Goal: Download file/media

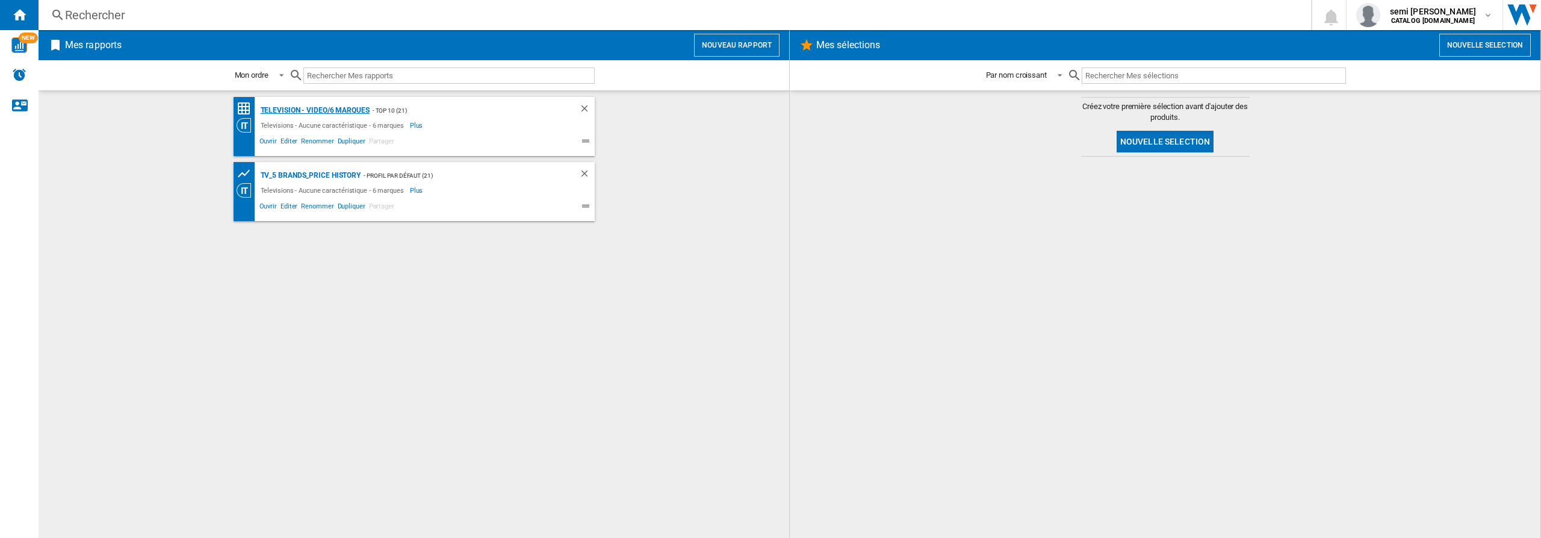
click at [304, 110] on div "Television - video/6 marques" at bounding box center [314, 110] width 112 height 15
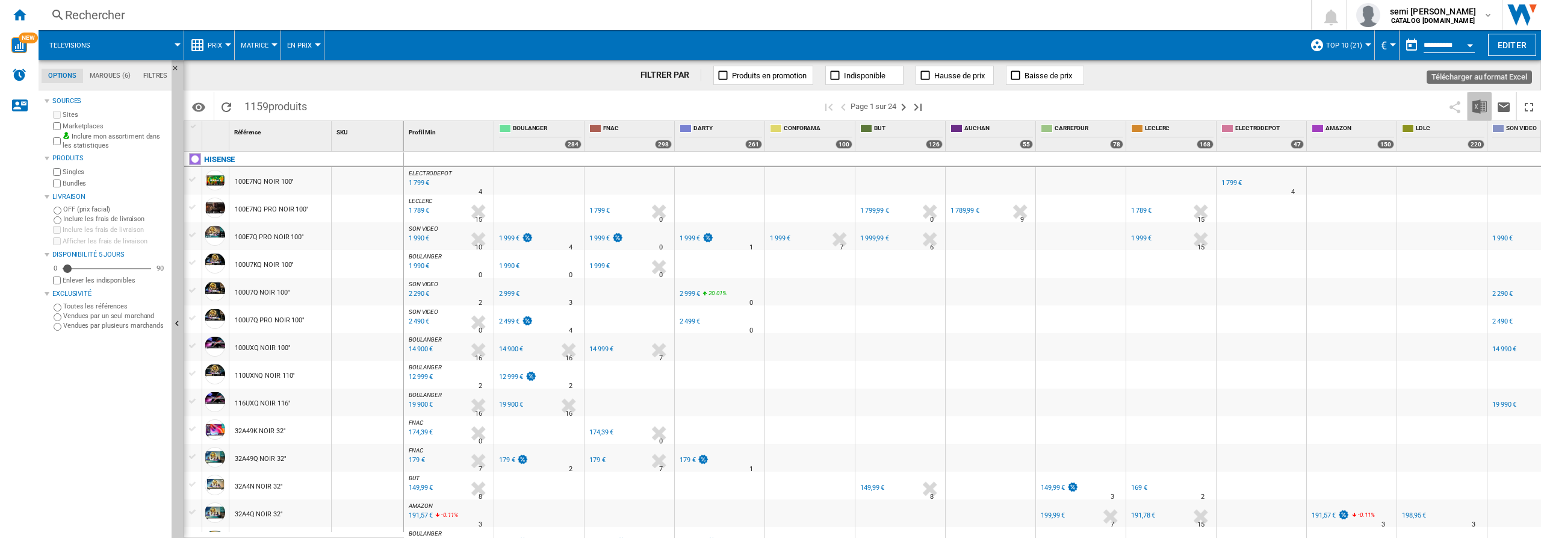
click at [1481, 102] on img "Télécharger au format Excel" at bounding box center [1479, 106] width 14 height 14
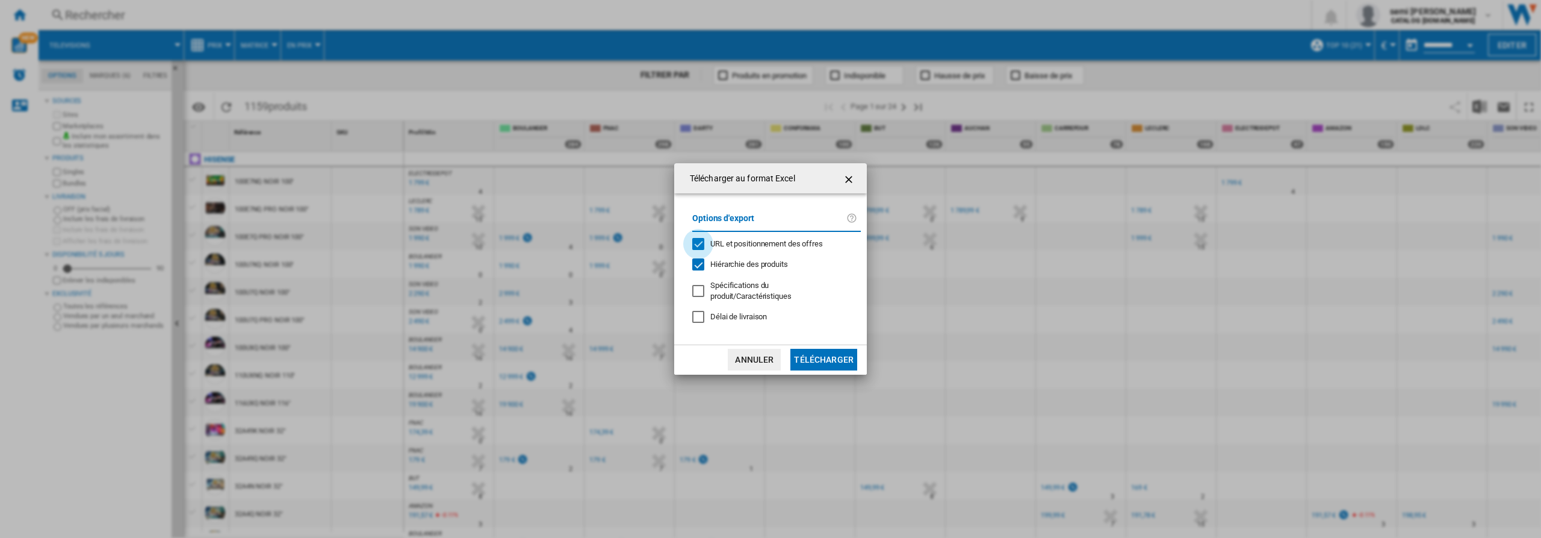
click at [701, 240] on div "URL et positionnement des offres" at bounding box center [698, 244] width 12 height 12
click at [698, 264] on div "Hiérarchie des produits" at bounding box center [698, 264] width 12 height 12
click at [837, 357] on button "Télécharger" at bounding box center [823, 360] width 67 height 22
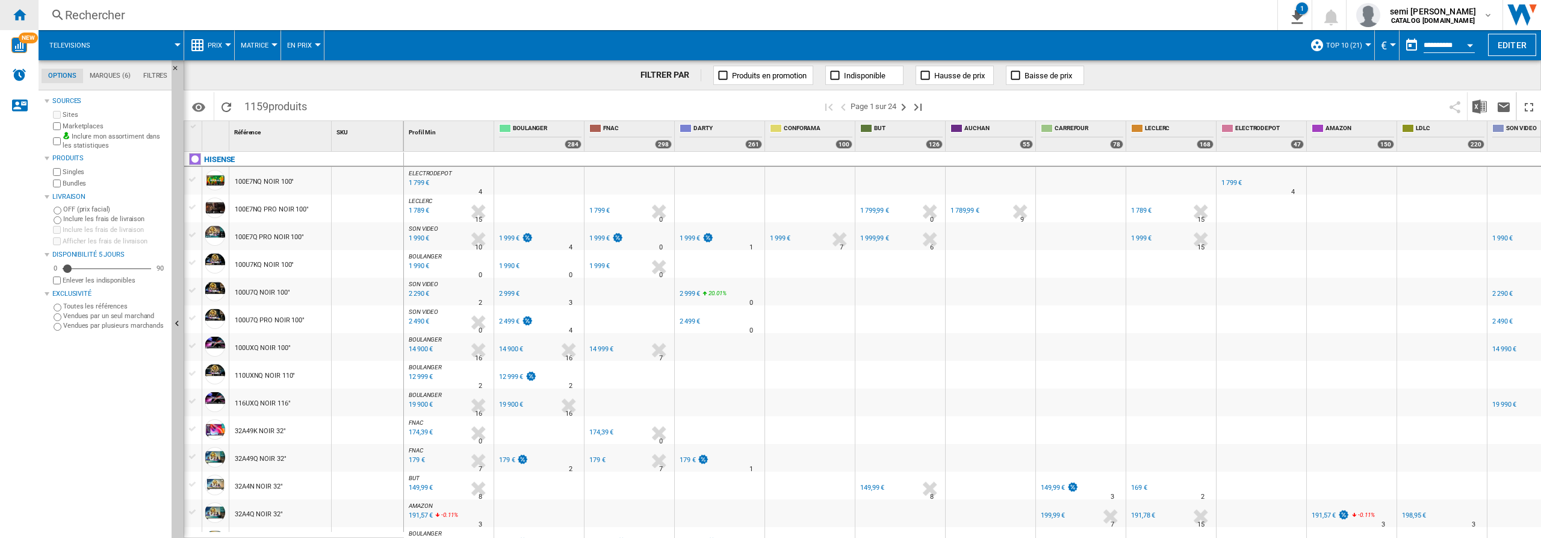
click at [21, 13] on ng-md-icon "Accueil" at bounding box center [19, 14] width 14 height 14
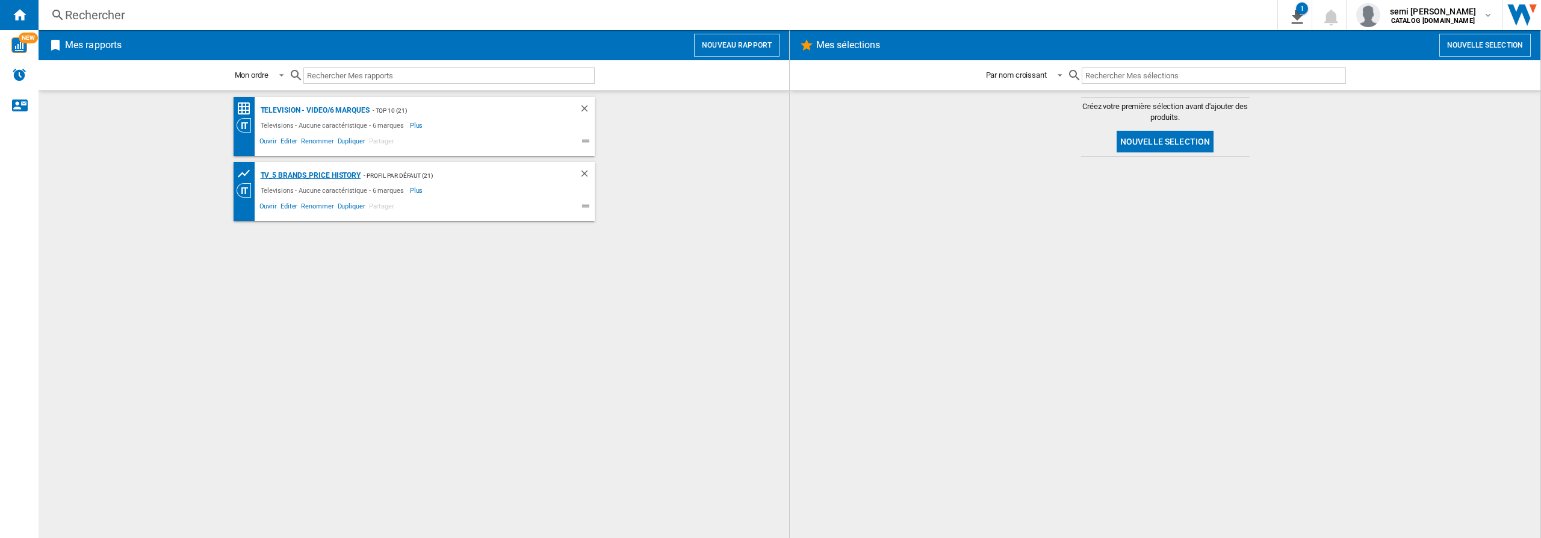
click at [322, 175] on div "TV_5 Brands_Price History" at bounding box center [310, 175] width 104 height 15
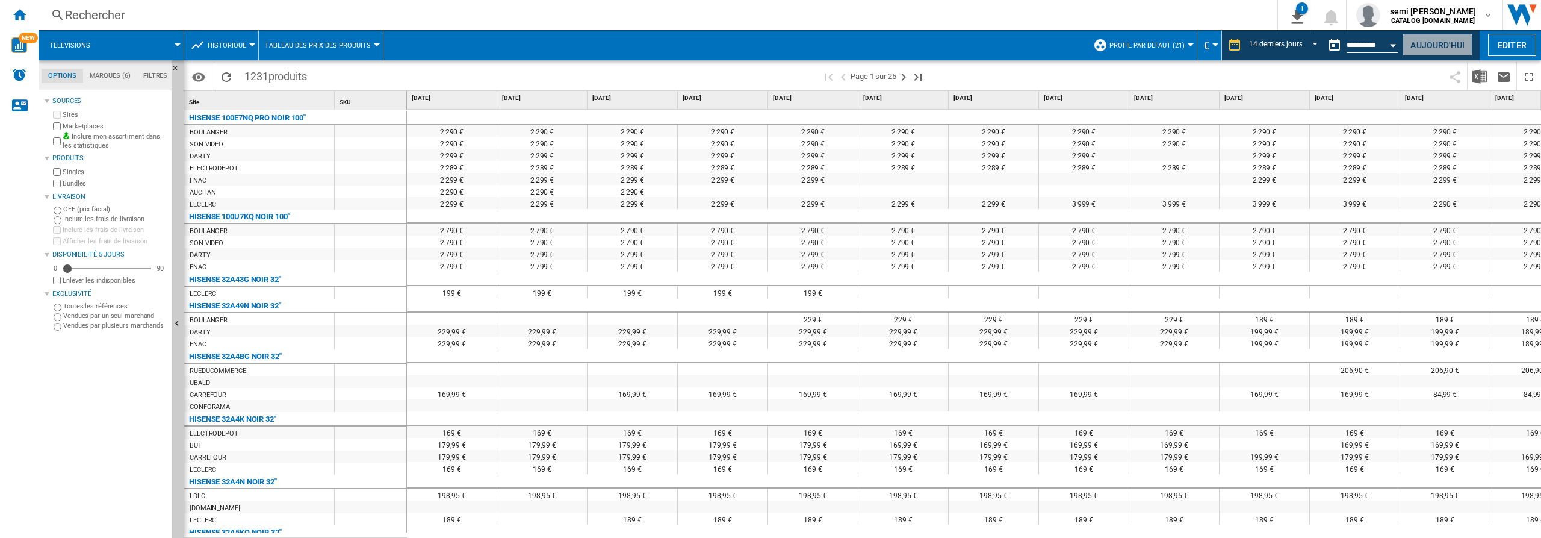
click at [1421, 42] on button "Aujourd'hui" at bounding box center [1438, 45] width 70 height 22
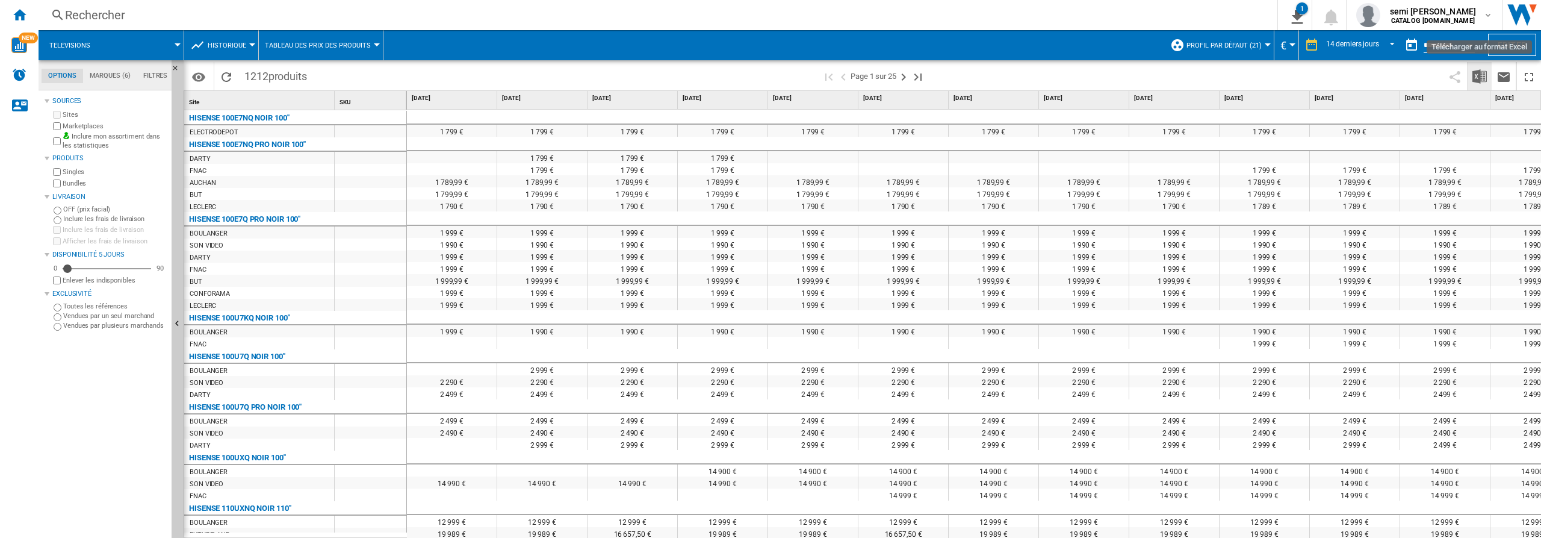
click at [1480, 79] on img "Télécharger au format Excel" at bounding box center [1479, 76] width 14 height 14
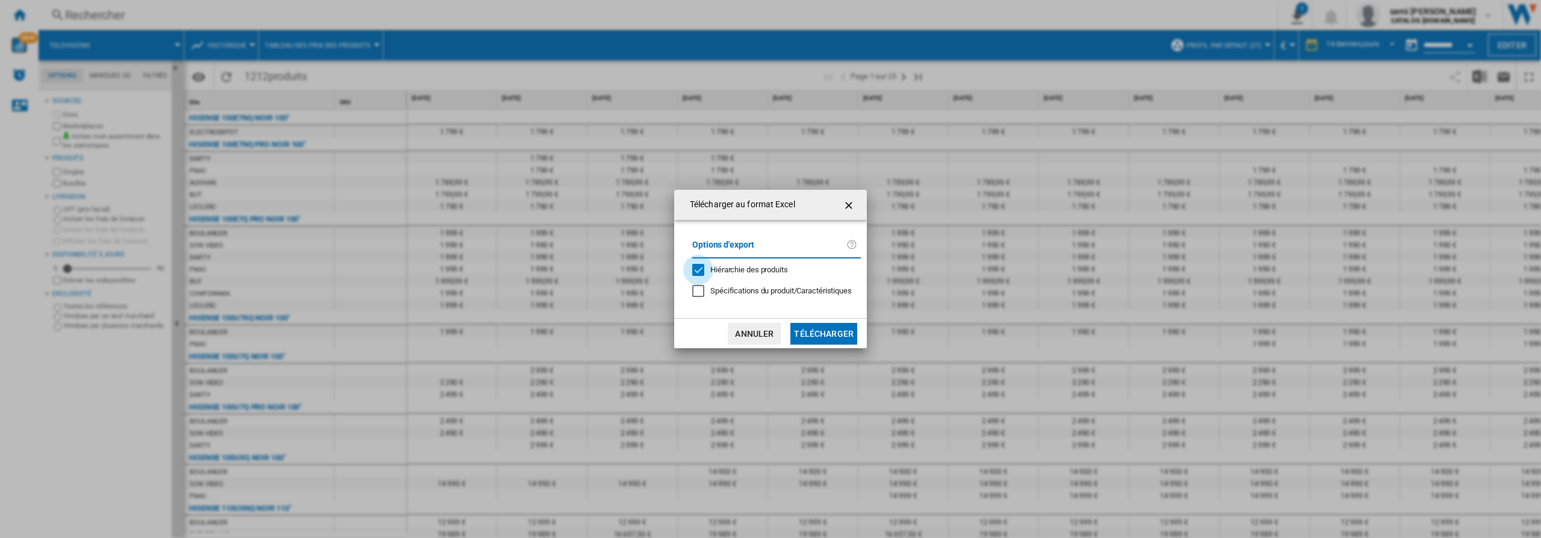
click at [698, 271] on div "Hiérarchie des produits" at bounding box center [698, 270] width 12 height 12
click at [822, 333] on button "Télécharger" at bounding box center [823, 334] width 67 height 22
